Goal: Task Accomplishment & Management: Use online tool/utility

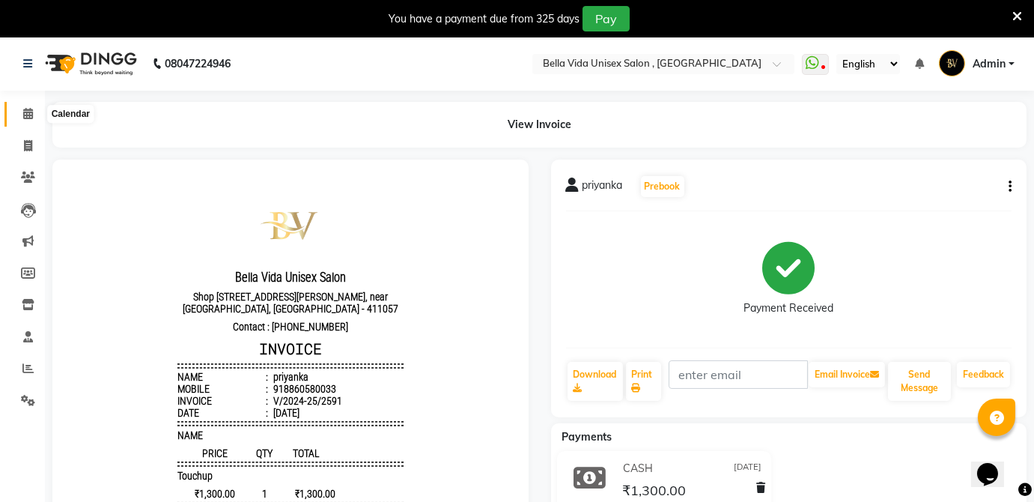
drag, startPoint x: 22, startPoint y: 108, endPoint x: 31, endPoint y: 91, distance: 18.8
click at [22, 107] on span at bounding box center [28, 114] width 26 height 17
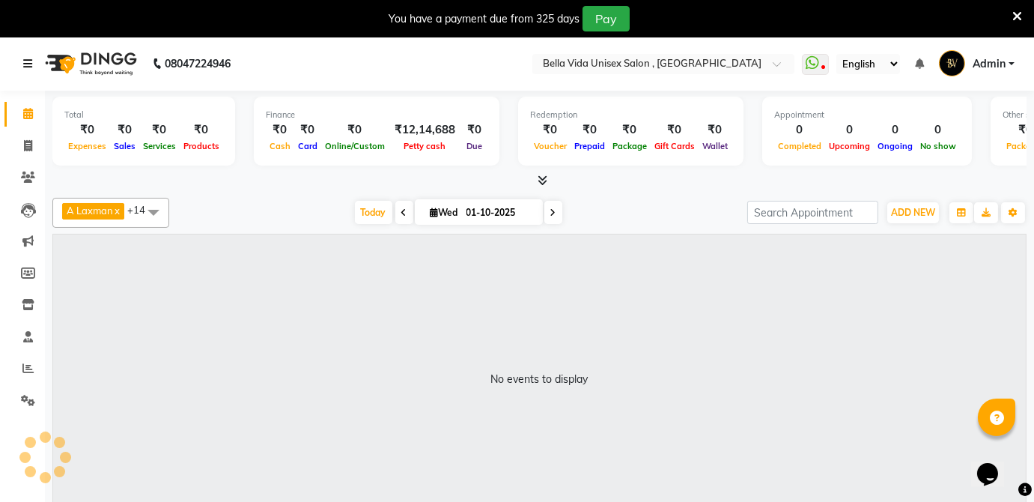
click at [31, 62] on icon at bounding box center [27, 63] width 9 height 10
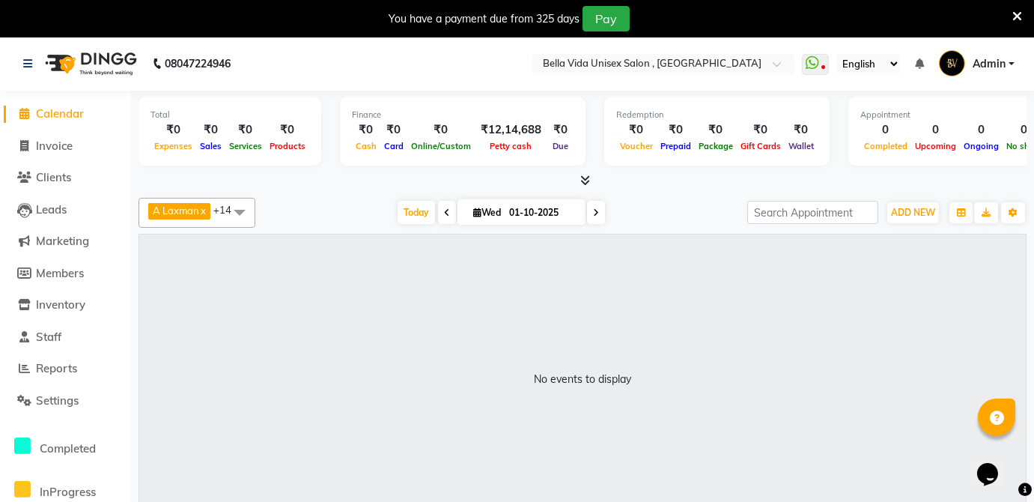
click at [54, 114] on span "Calendar" at bounding box center [60, 113] width 48 height 14
click at [57, 144] on span "Invoice" at bounding box center [54, 146] width 37 height 14
select select "service"
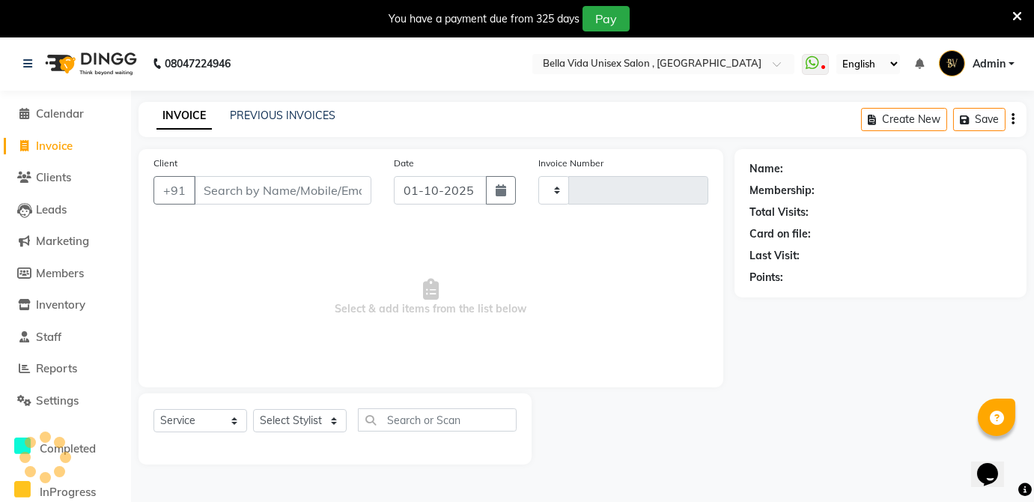
type input "1004"
select select "5207"
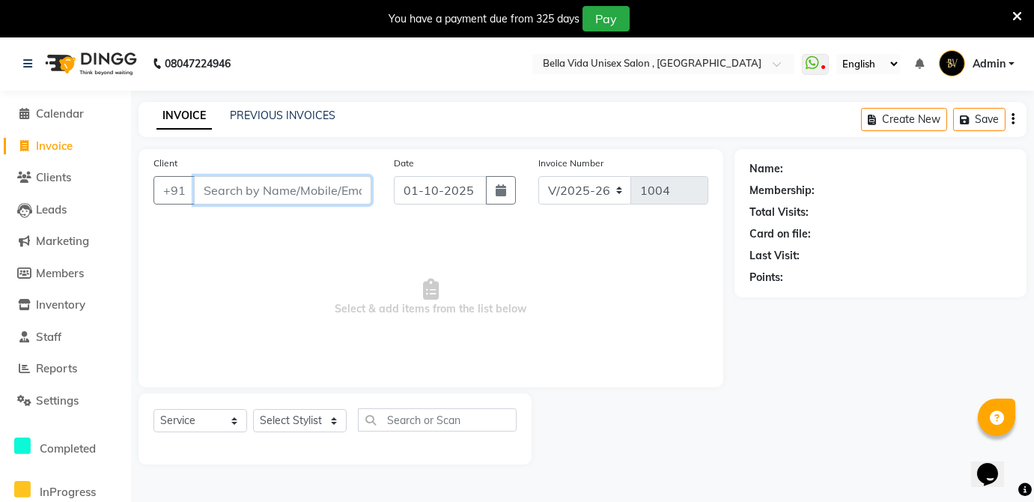
click at [258, 189] on input "Client" at bounding box center [283, 190] width 178 height 28
click at [58, 177] on span "Clients" at bounding box center [53, 177] width 35 height 14
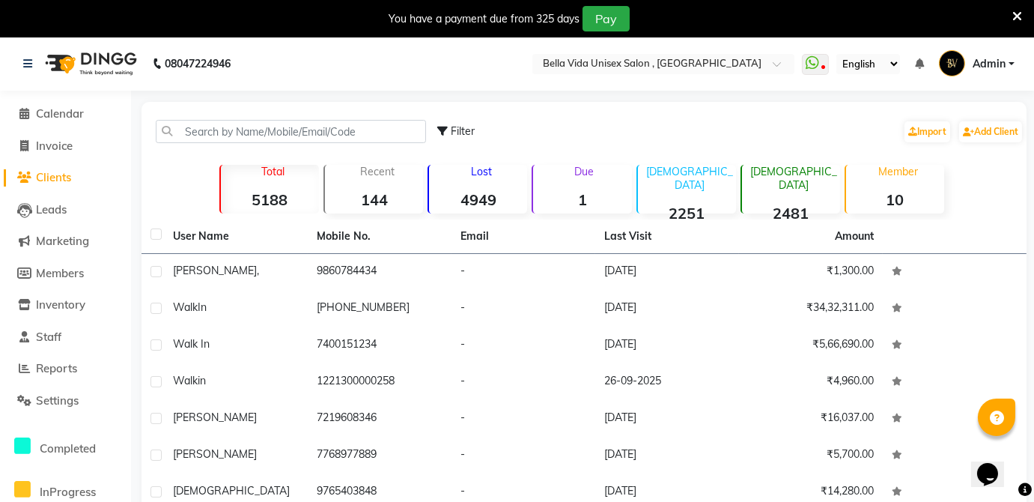
click at [76, 103] on li "Calendar" at bounding box center [65, 114] width 131 height 32
click at [46, 112] on span "Calendar" at bounding box center [60, 113] width 48 height 14
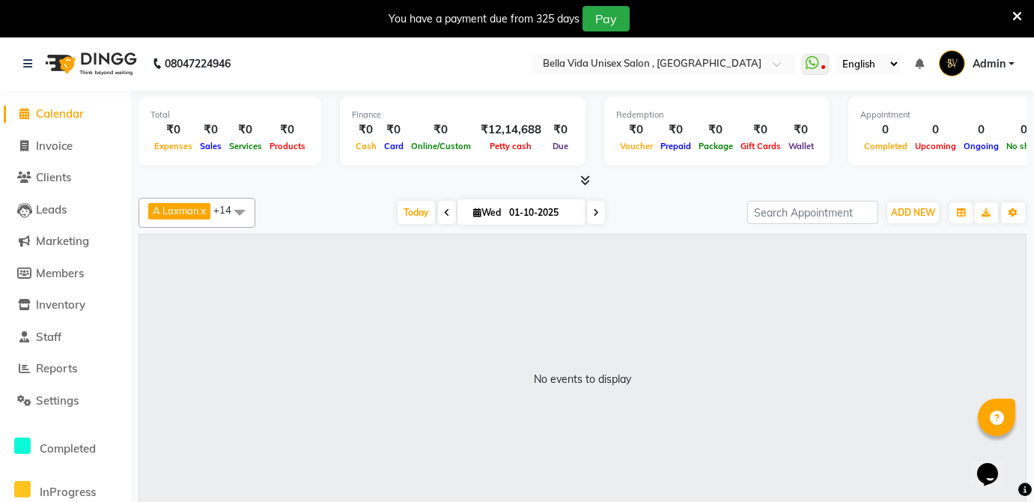
click at [37, 114] on span "Calendar" at bounding box center [60, 113] width 48 height 14
click at [38, 146] on span "Invoice" at bounding box center [54, 146] width 37 height 14
select select "5207"
select select "service"
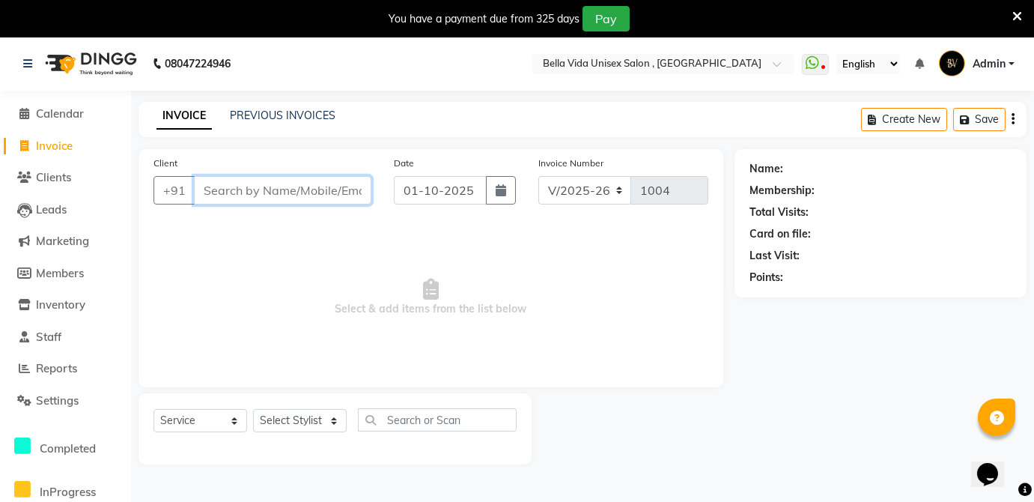
click at [222, 196] on input "Client" at bounding box center [283, 190] width 178 height 28
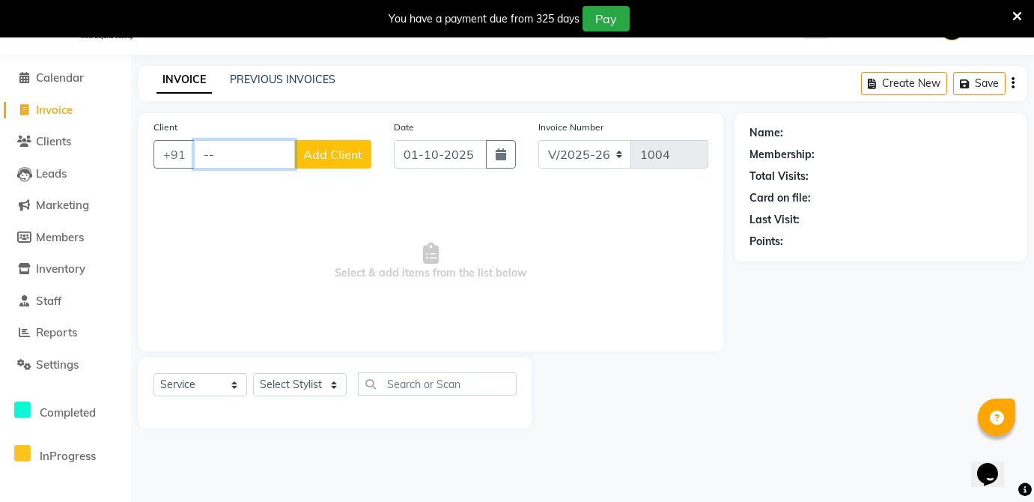
type input "-"
